Goal: Find specific page/section: Find specific page/section

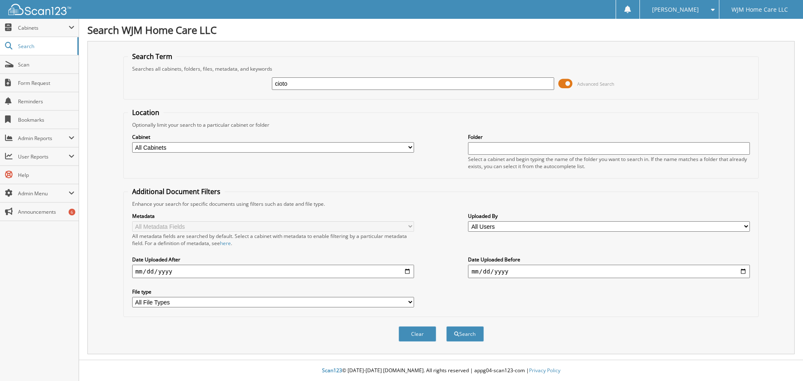
type input "cioto"
click at [446, 326] on button "Search" at bounding box center [465, 333] width 38 height 15
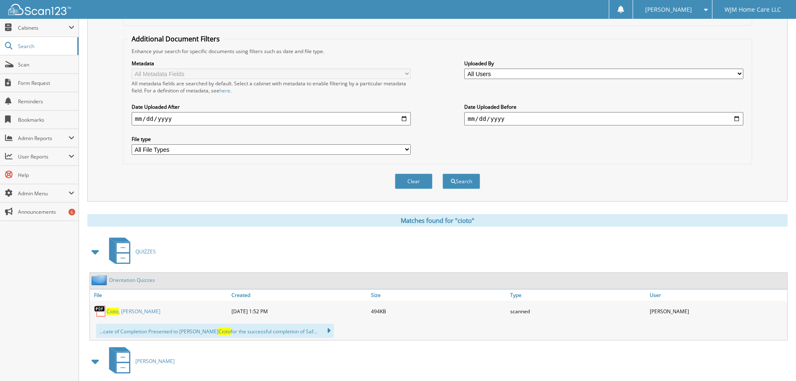
scroll to position [167, 0]
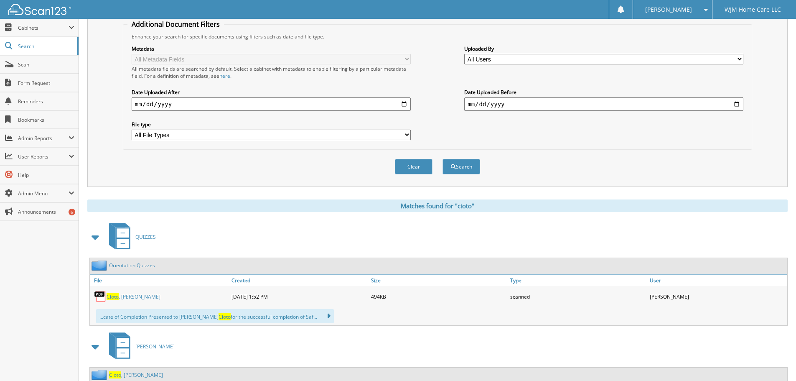
click at [117, 294] on span "Cioto" at bounding box center [113, 296] width 12 height 7
click at [31, 29] on span "Cabinets" at bounding box center [43, 27] width 51 height 7
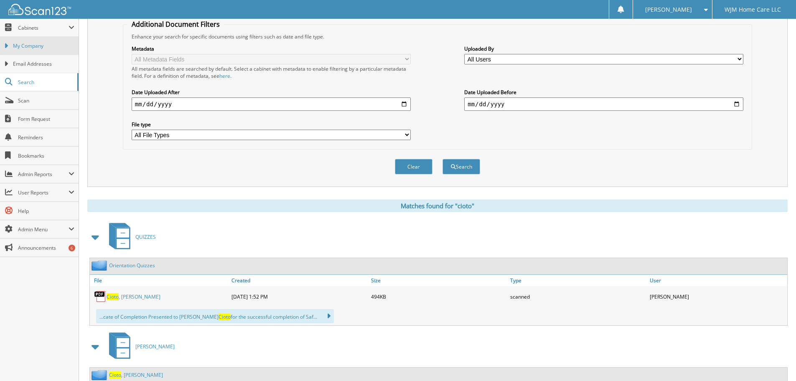
click at [25, 44] on span "My Company" at bounding box center [43, 46] width 61 height 8
